Goal: Transaction & Acquisition: Purchase product/service

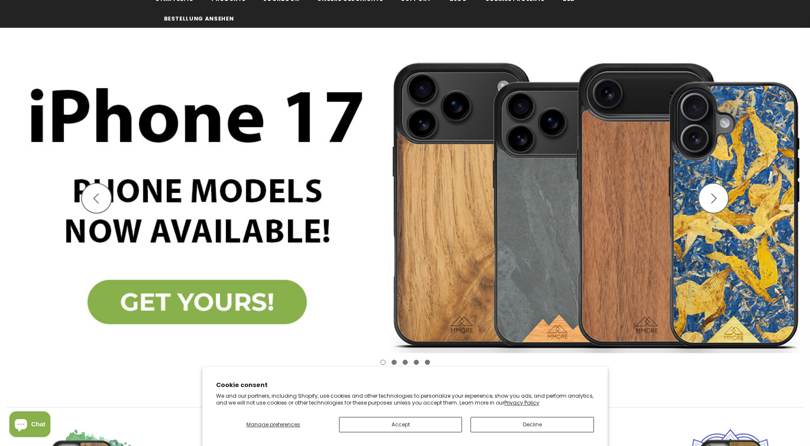
scroll to position [128, 0]
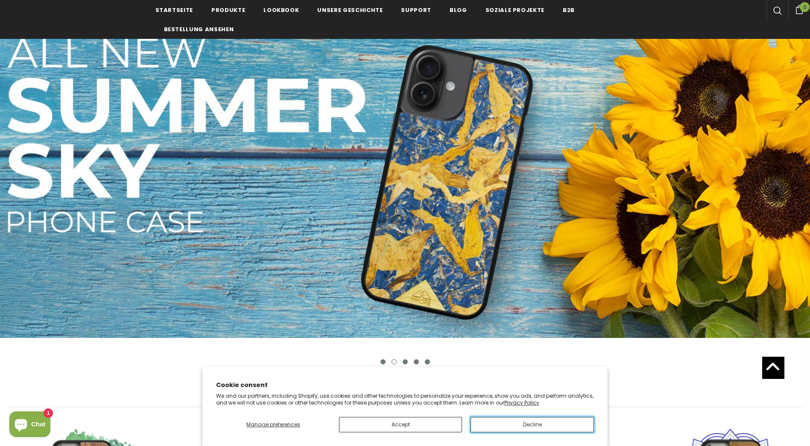
click at [524, 423] on button "Decline" at bounding box center [531, 424] width 123 height 15
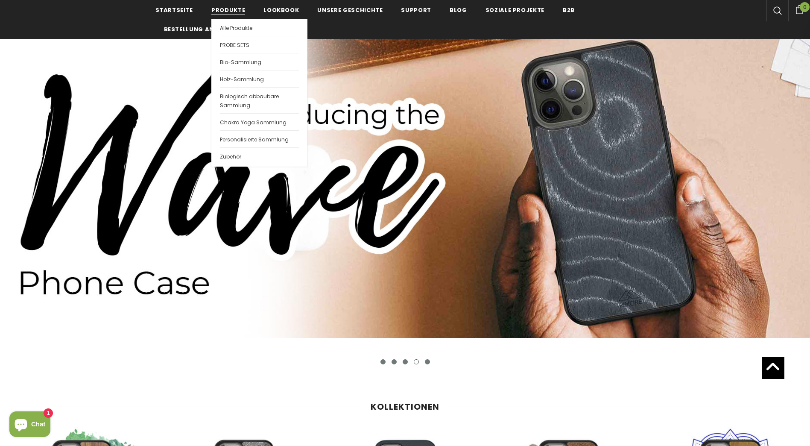
click at [228, 11] on span "Produkte" at bounding box center [228, 10] width 34 height 8
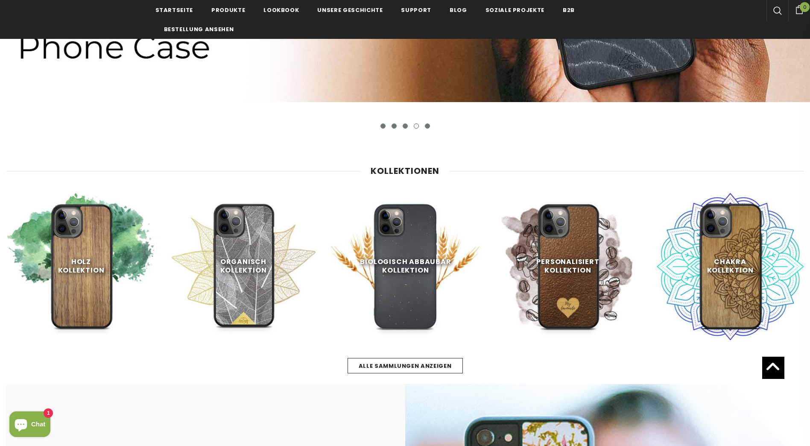
scroll to position [384, 0]
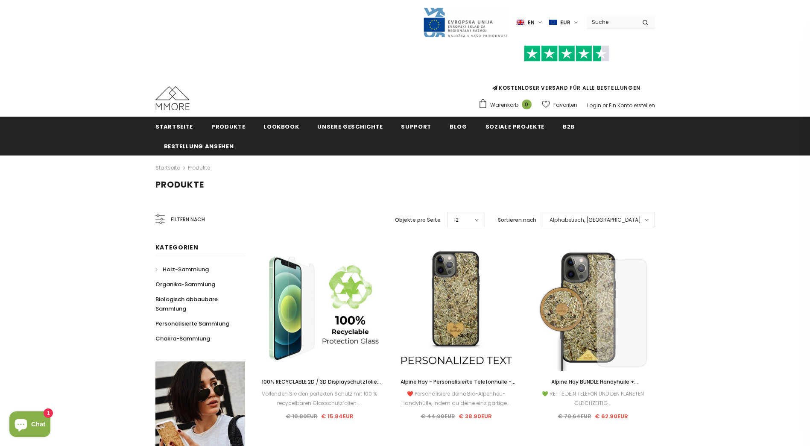
click at [188, 267] on span "Holz-Sammlung" at bounding box center [186, 269] width 46 height 8
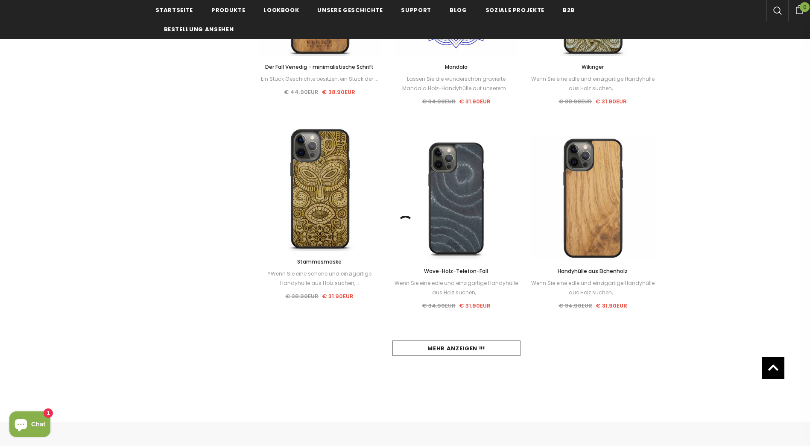
scroll to position [726, 0]
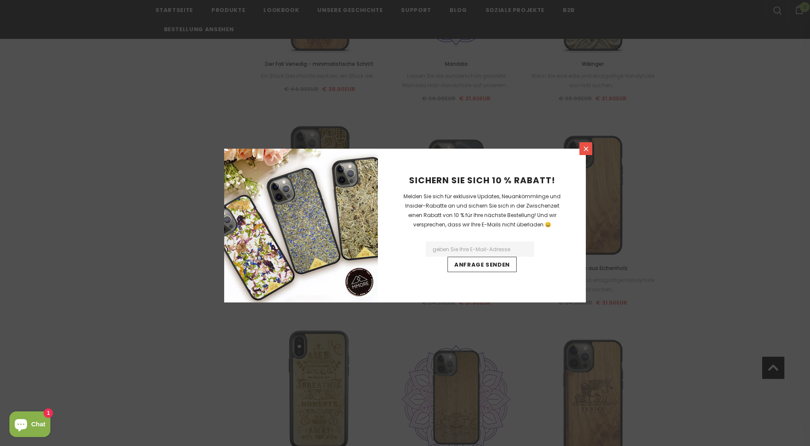
click at [584, 148] on icon at bounding box center [585, 148] width 7 height 7
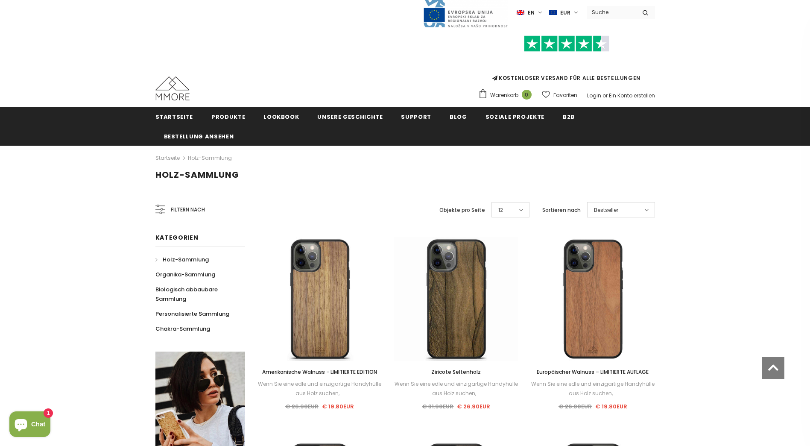
scroll to position [0, 0]
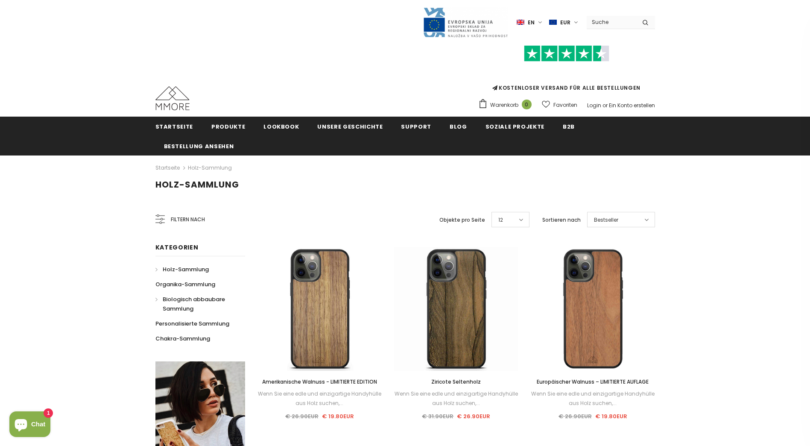
click at [187, 295] on link "Biologisch abbaubare Sammlung" at bounding box center [195, 304] width 80 height 24
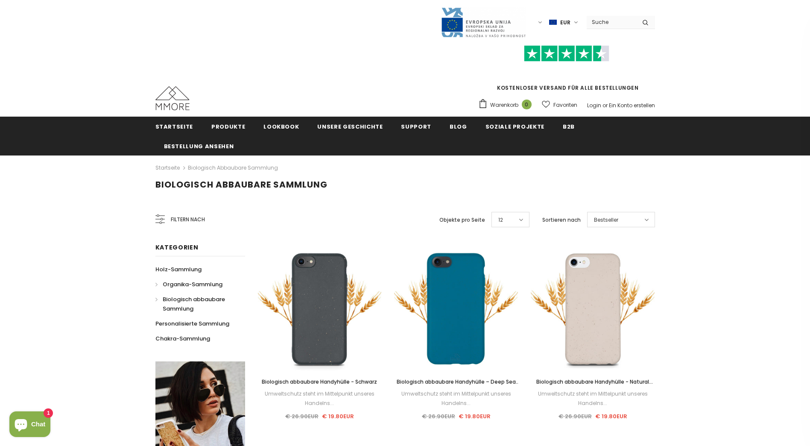
click at [195, 282] on span "Organika-Sammlung" at bounding box center [193, 284] width 60 height 8
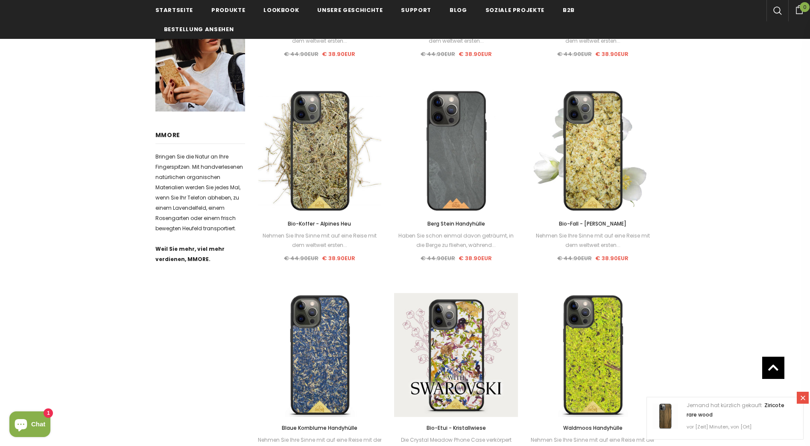
scroll to position [512, 0]
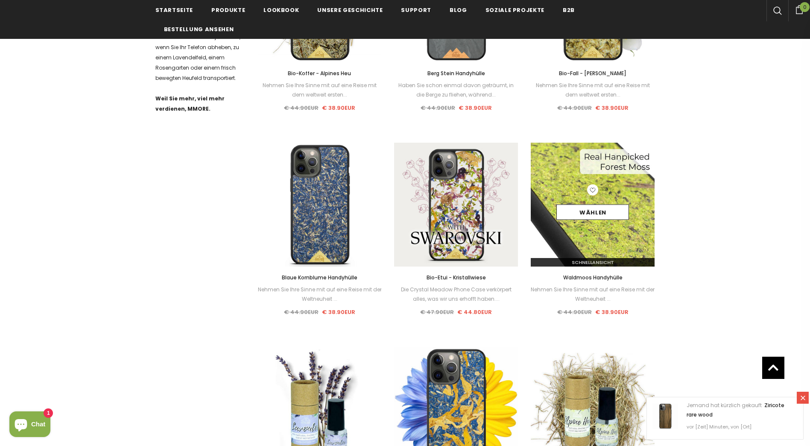
click at [557, 156] on img at bounding box center [593, 205] width 124 height 124
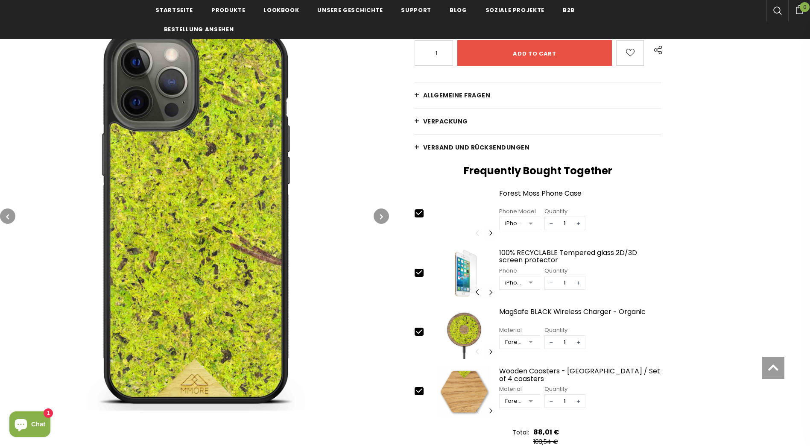
scroll to position [256, 0]
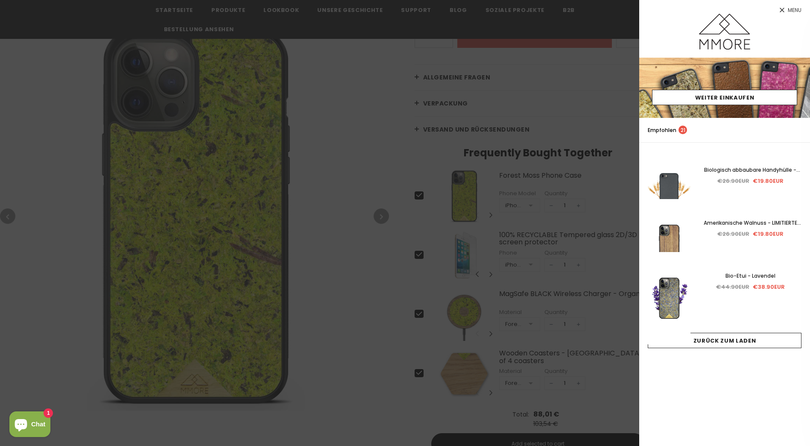
click at [782, 12] on icon at bounding box center [781, 9] width 7 height 7
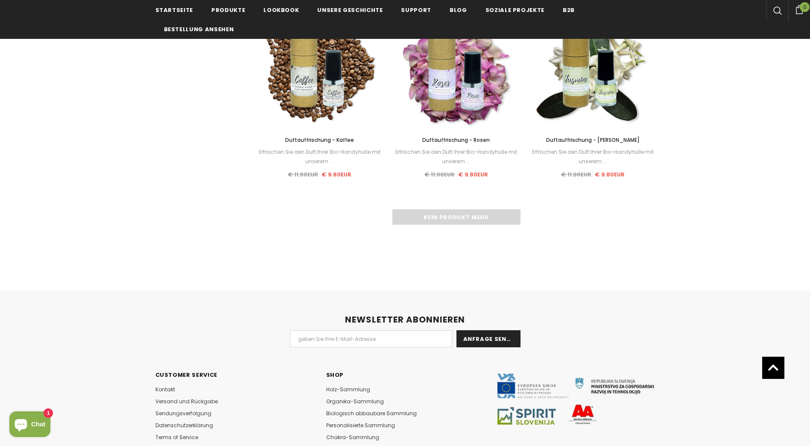
scroll to position [1067, 0]
